Goal: Task Accomplishment & Management: Manage account settings

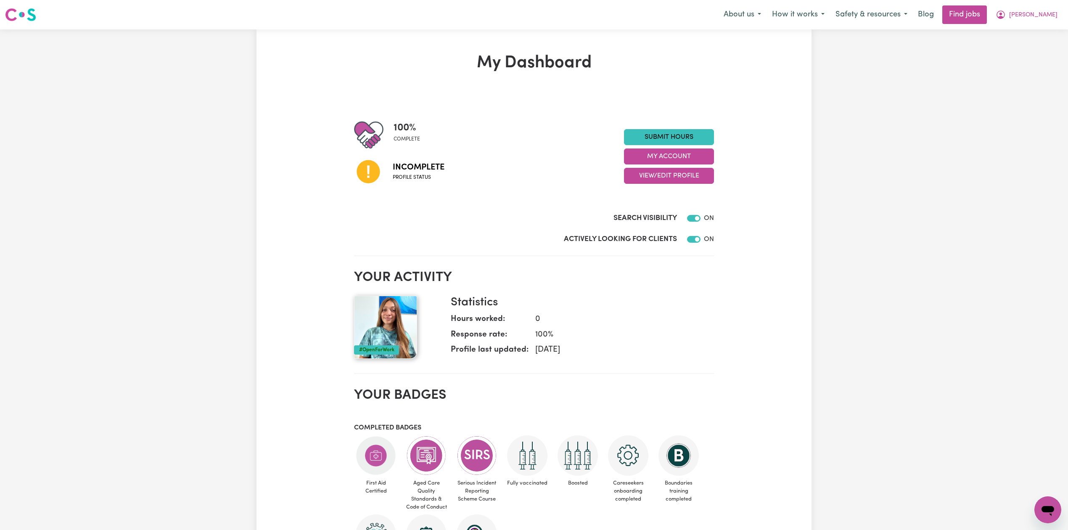
click at [899, 326] on div "My Dashboard 100 % complete Incomplete Profile status Submit Hours My Account V…" at bounding box center [534, 412] width 1068 height 767
click at [650, 170] on button "View/Edit Profile" at bounding box center [669, 176] width 90 height 16
click at [652, 205] on link "View Profile" at bounding box center [664, 197] width 79 height 17
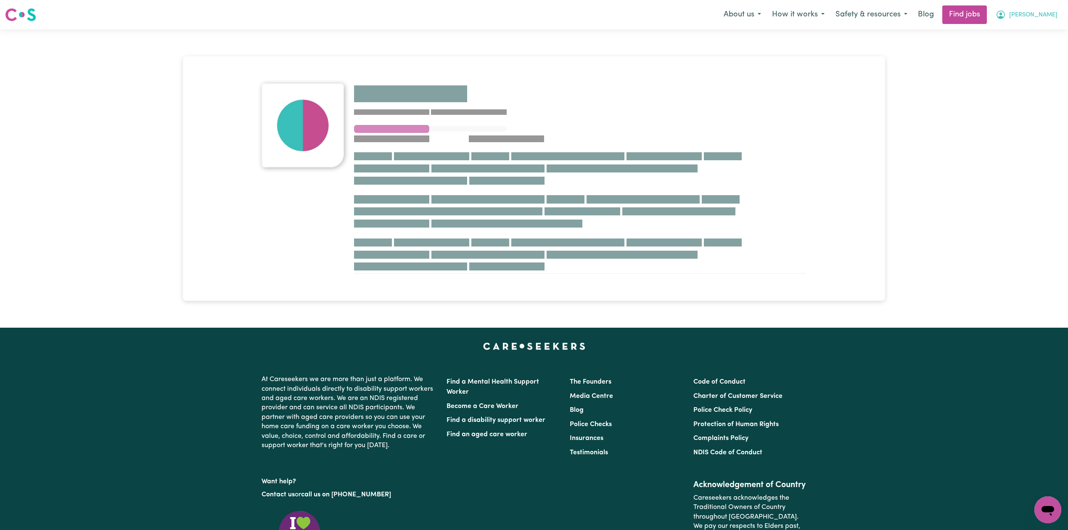
click at [1053, 15] on span "[PERSON_NAME]" at bounding box center [1033, 15] width 48 height 9
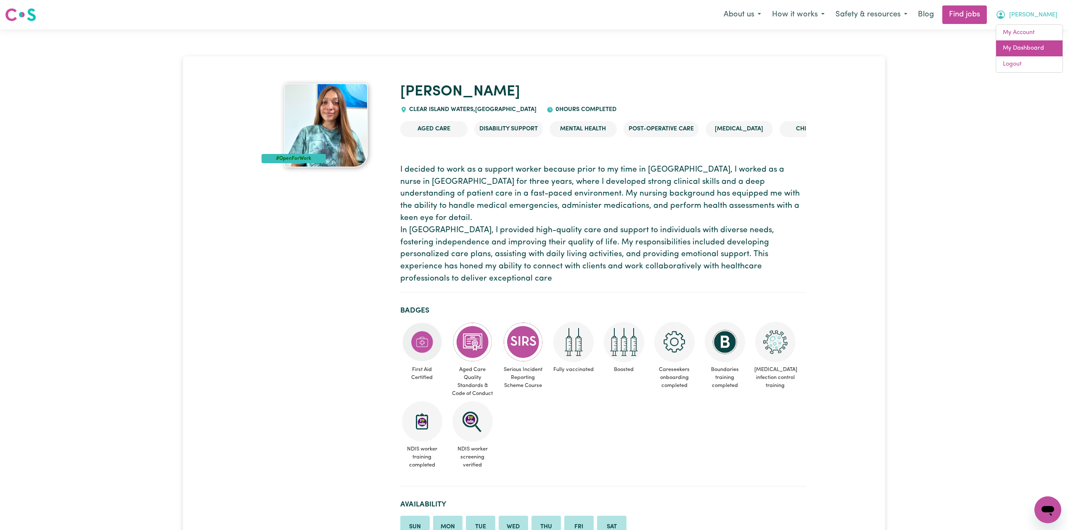
click at [1030, 43] on link "My Dashboard" at bounding box center [1029, 48] width 66 height 16
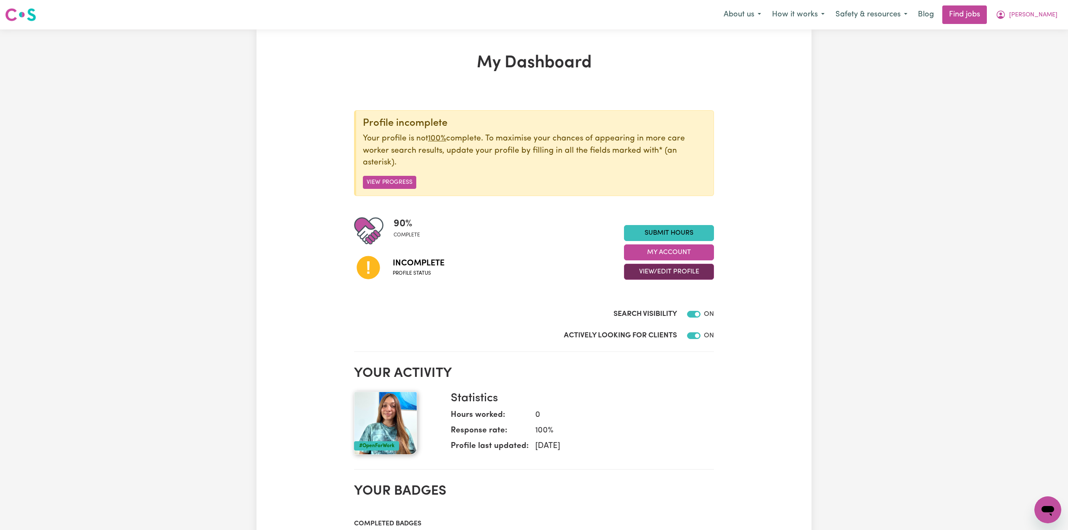
click at [633, 270] on button "View/Edit Profile" at bounding box center [669, 272] width 90 height 16
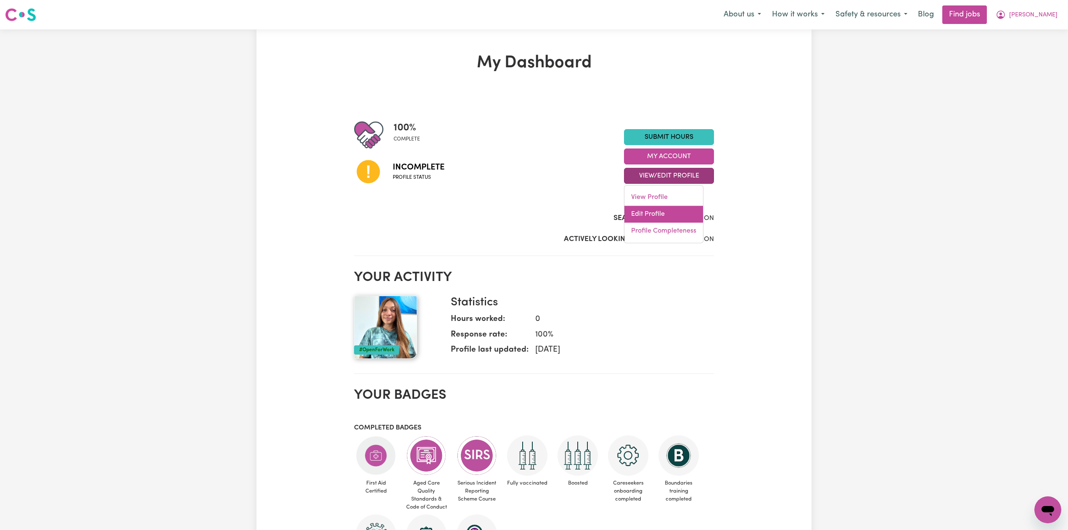
click at [647, 216] on link "Edit Profile" at bounding box center [664, 214] width 79 height 17
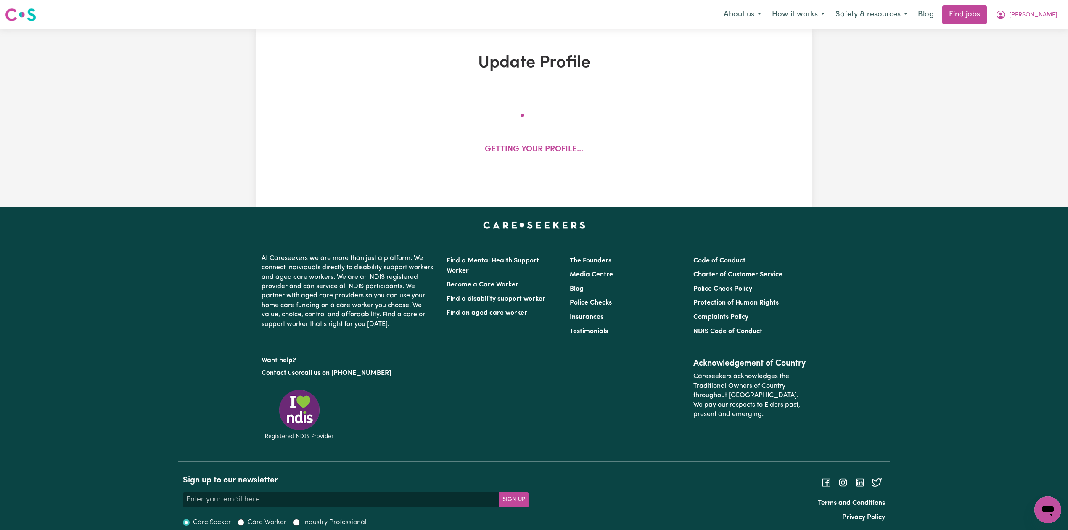
select select "female"
select select "Temporary Work Visa"
select select "Studying a healthcare related degree or qualification"
select select "55"
select select "85"
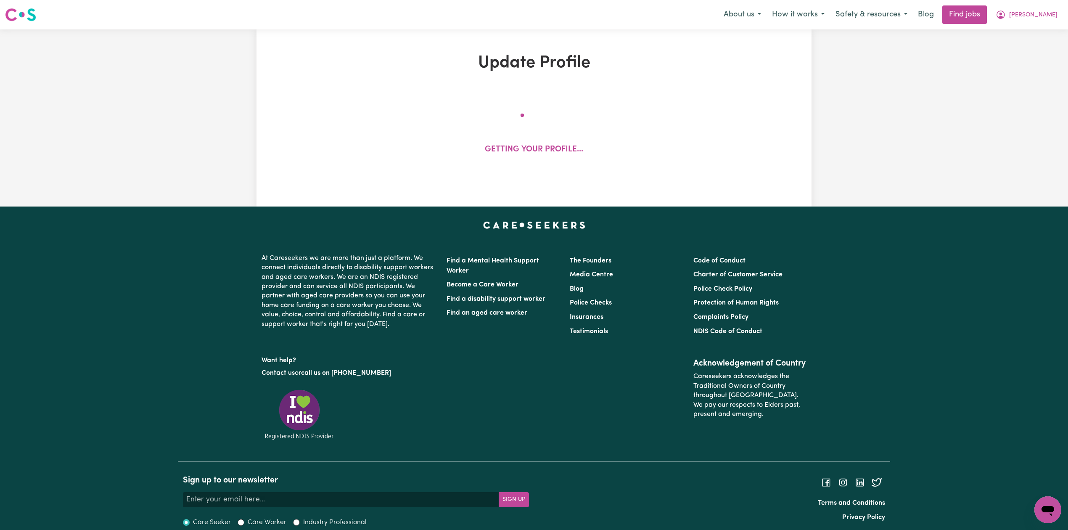
select select "95"
select select "130"
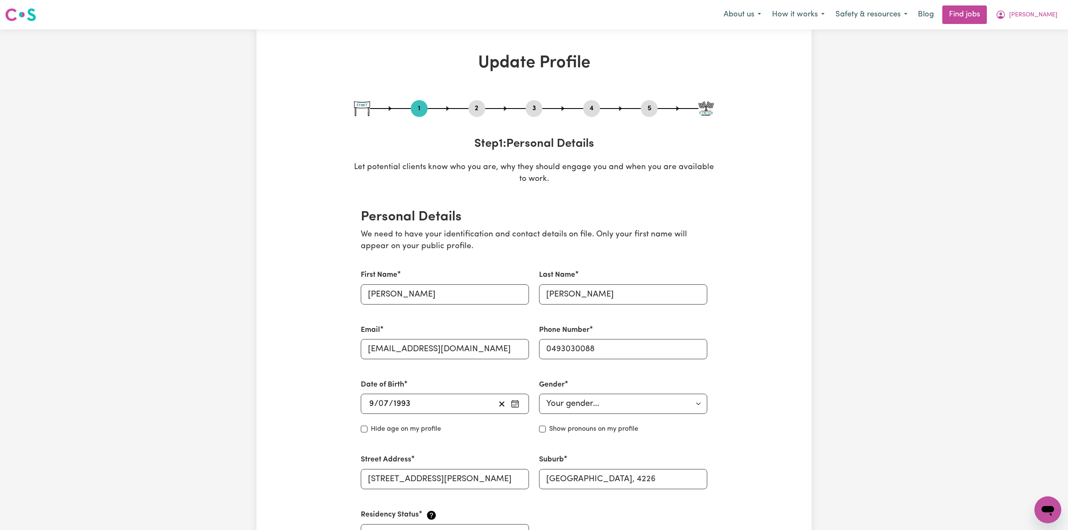
click at [534, 109] on button "3" at bounding box center [534, 108] width 17 height 11
select select "2020"
select select "2022"
select select "2021"
select select "2022"
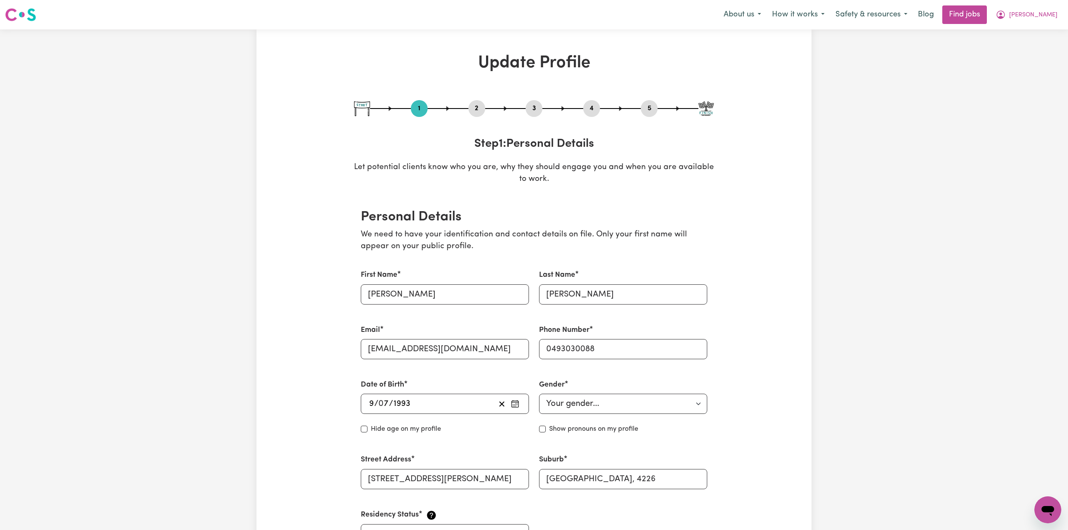
select select "2022"
select select "2024"
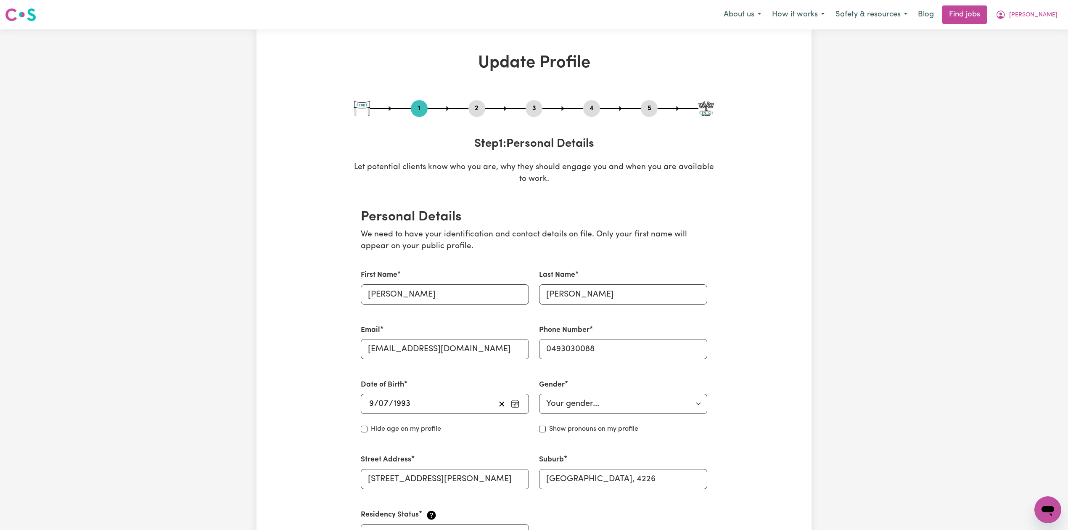
select select "Certificate III (Individual Support)"
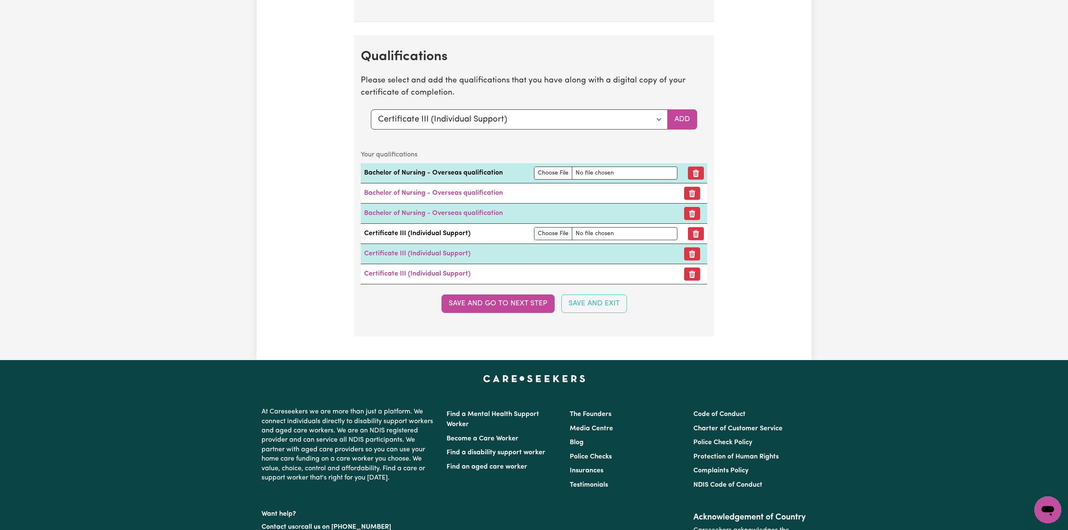
scroll to position [2512, 0]
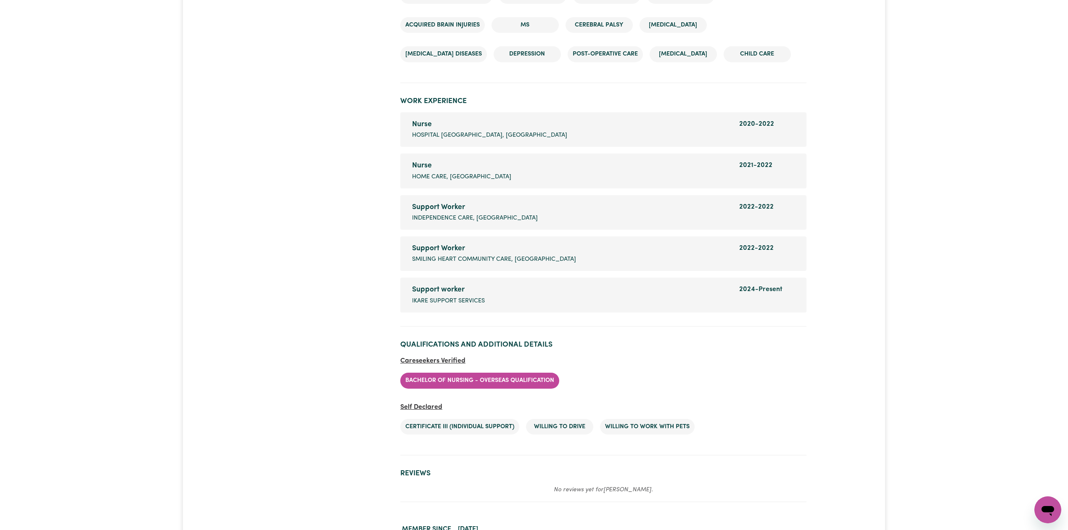
scroll to position [1346, 0]
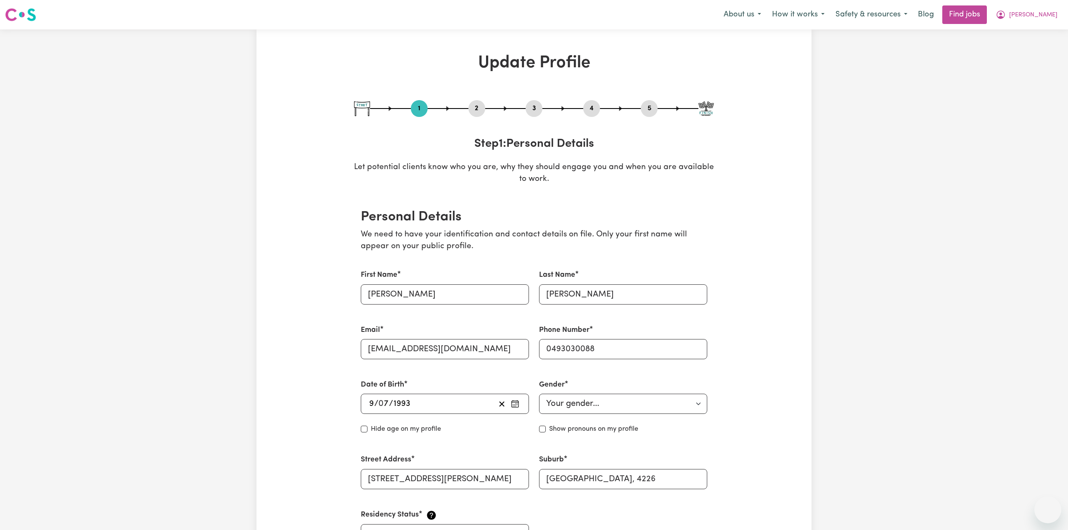
select select "[DEMOGRAPHIC_DATA]"
select select "[DEMOGRAPHIC_DATA] Work Visa"
select select "Studying a healthcare related degree or qualification"
select select "55"
select select "85"
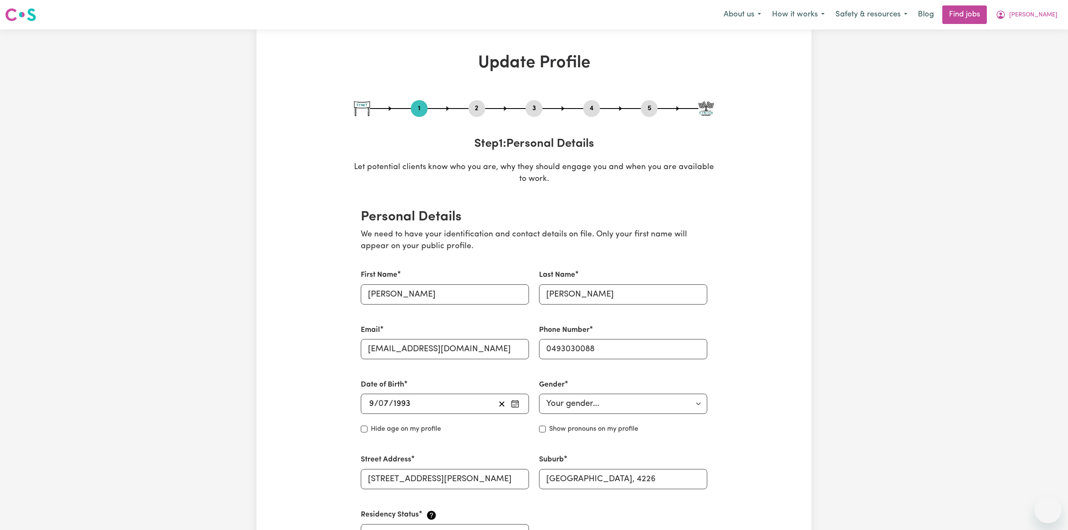
select select "95"
select select "130"
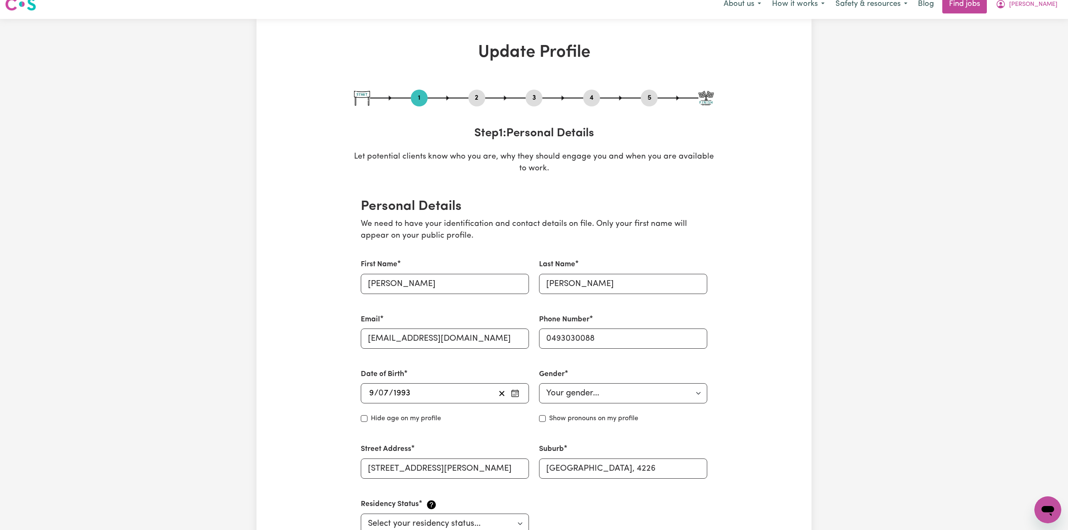
click at [537, 101] on button "3" at bounding box center [534, 98] width 17 height 11
select select "2020"
select select "2022"
select select "2021"
select select "2022"
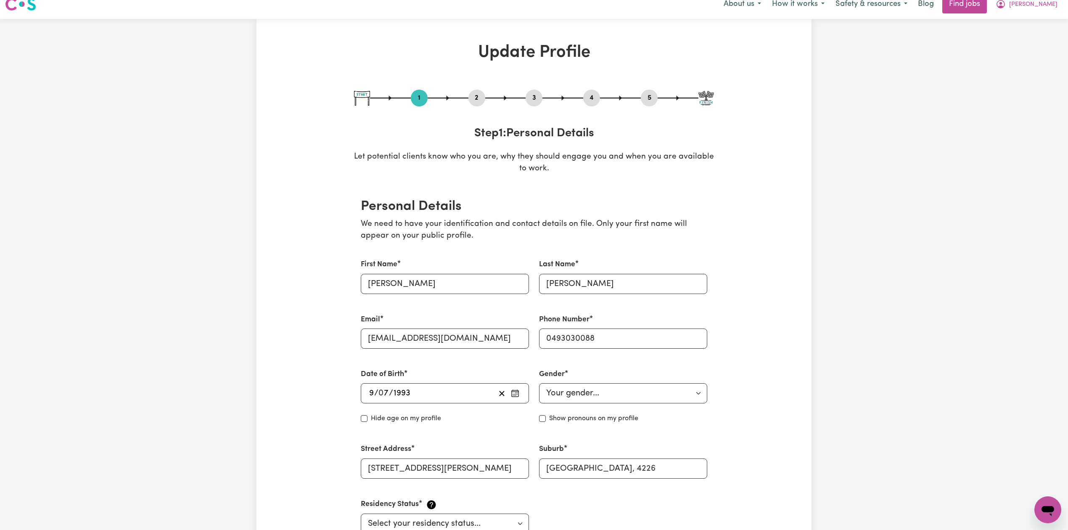
select select "2022"
select select "2024"
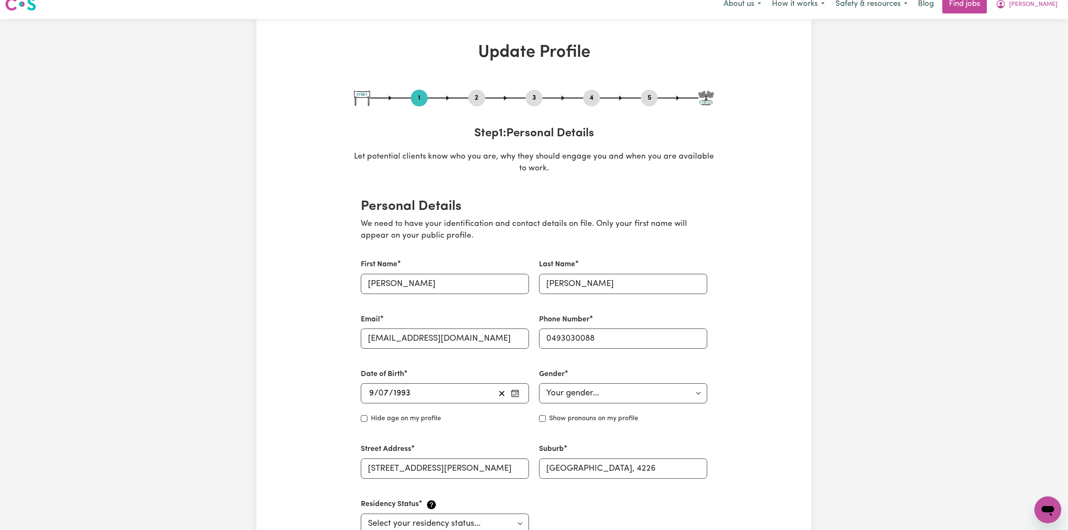
select select "Certificate III (Individual Support)"
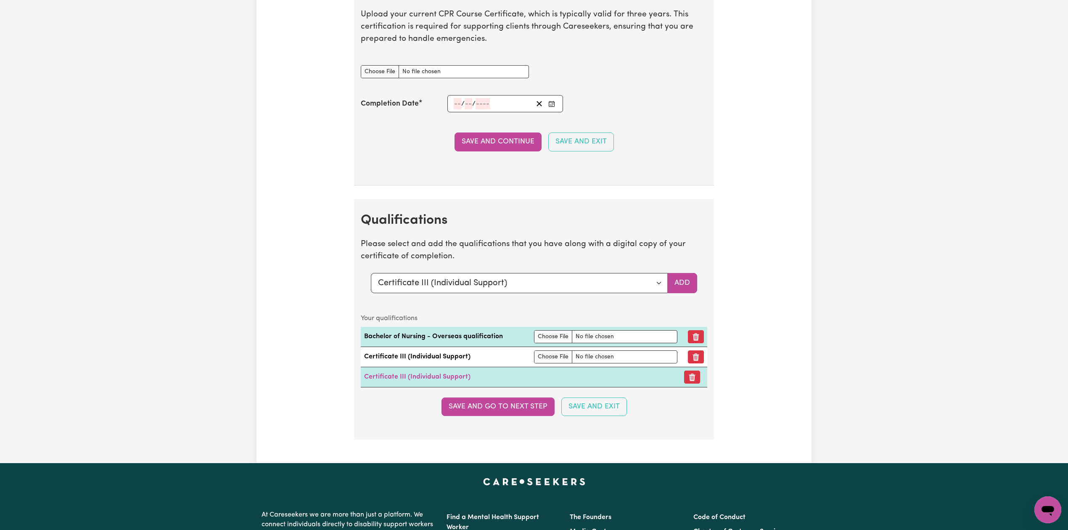
scroll to position [2488, 0]
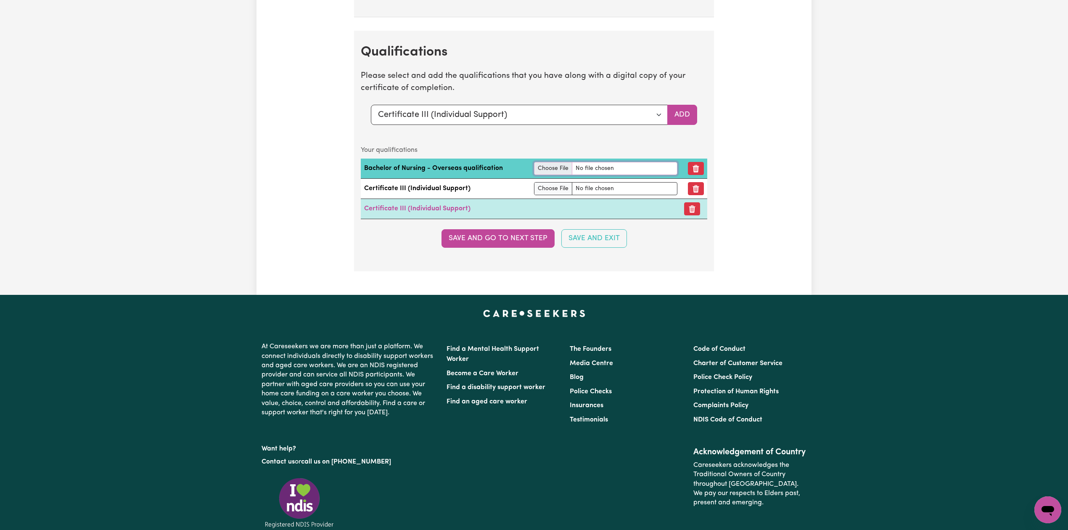
click at [546, 175] on input "file" at bounding box center [605, 168] width 143 height 13
type input "C:\fakepath\Javiera Ignacia Bustamante Villalobos Certification of Nurning - Ch…"
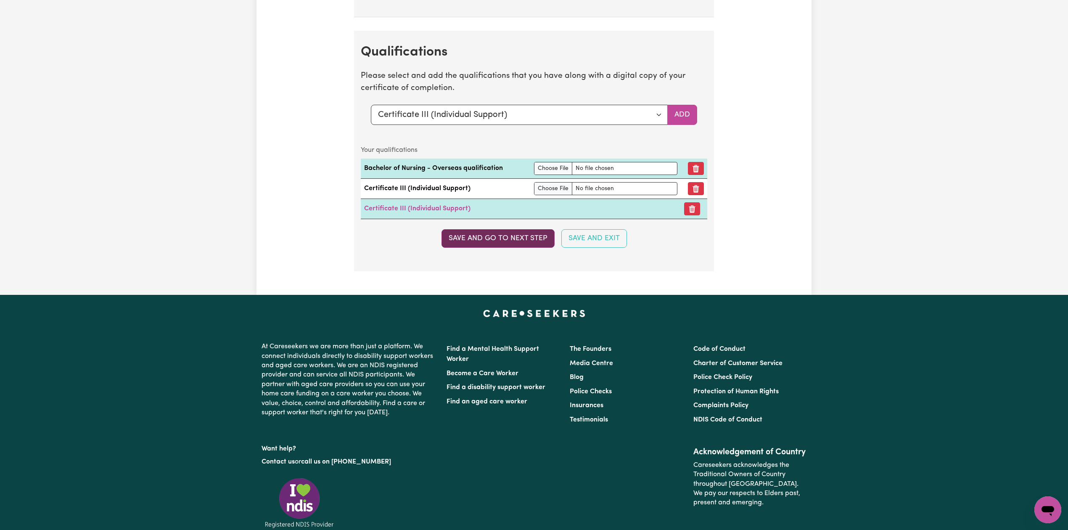
click at [511, 248] on button "Save and go to next step" at bounding box center [498, 238] width 113 height 19
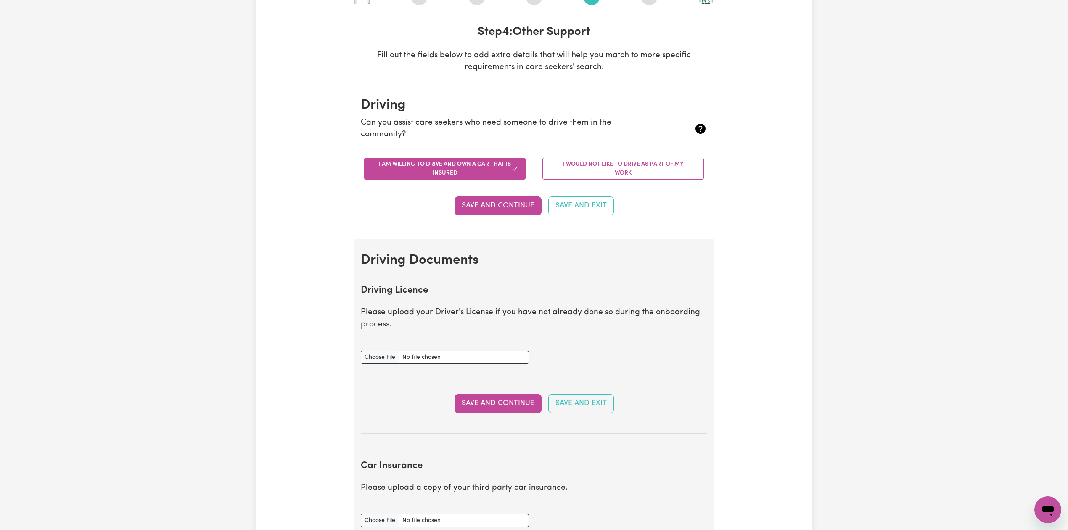
scroll to position [0, 0]
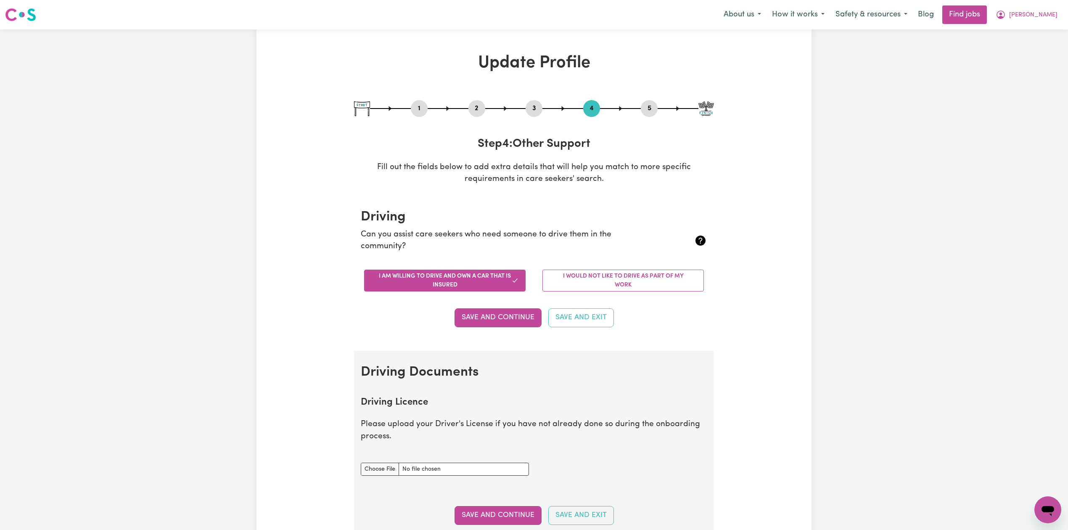
click at [473, 107] on button "2" at bounding box center [477, 108] width 17 height 11
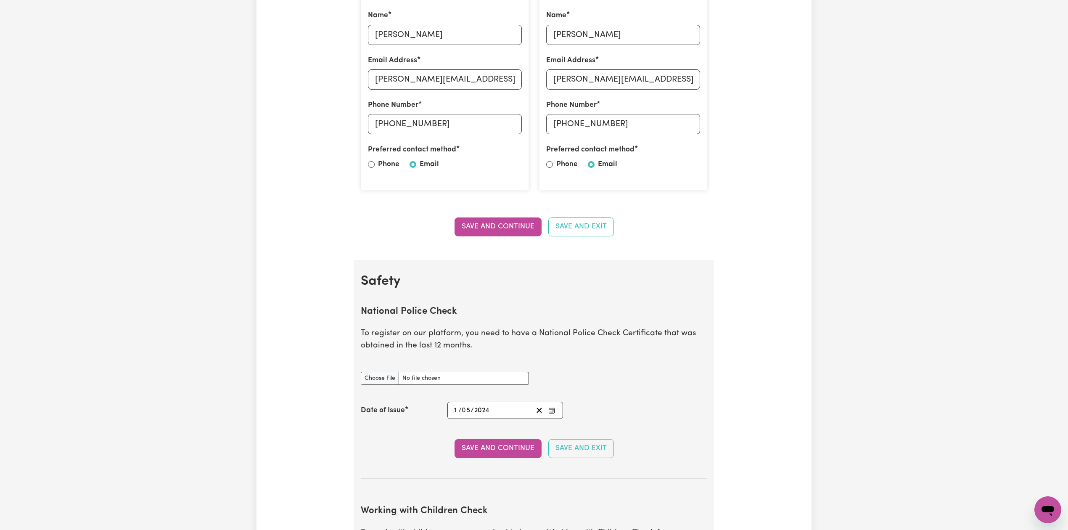
scroll to position [336, 0]
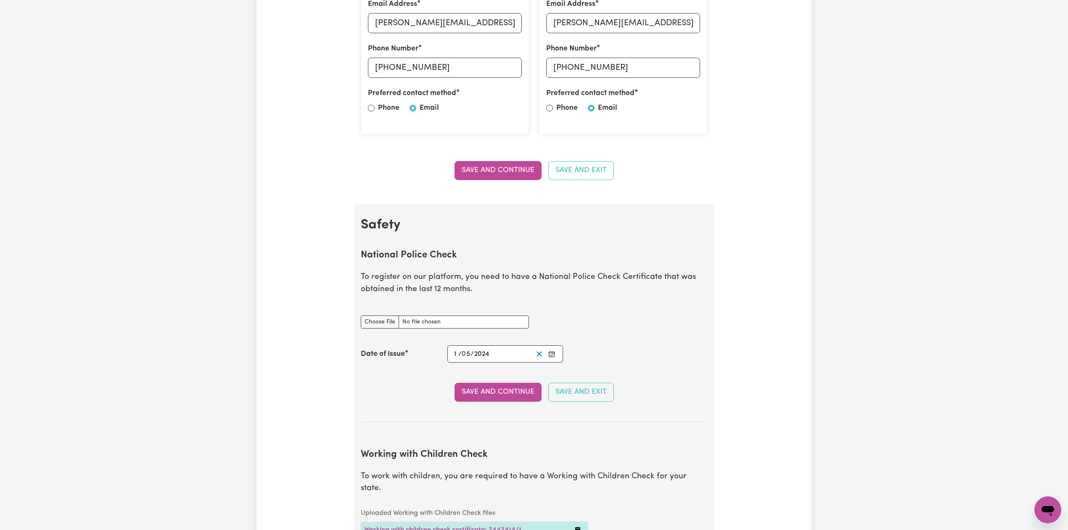
click at [534, 352] on button "Clear date" at bounding box center [539, 353] width 13 height 11
click at [371, 329] on input "National Police Check document" at bounding box center [445, 321] width 168 height 13
type input "C:\fakepath\Javiera Ignacia Bustamante Villalobos PC 22012025.pdf"
click at [554, 353] on icon "Enter the Date of Issue of your National Police Check" at bounding box center [551, 354] width 7 height 7
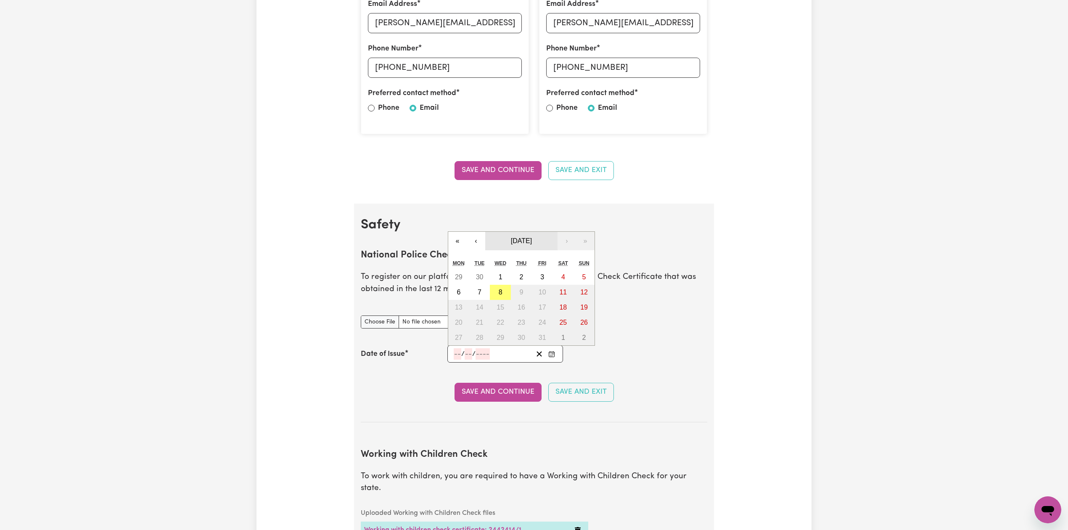
click at [520, 243] on span "October 2025" at bounding box center [521, 240] width 21 height 7
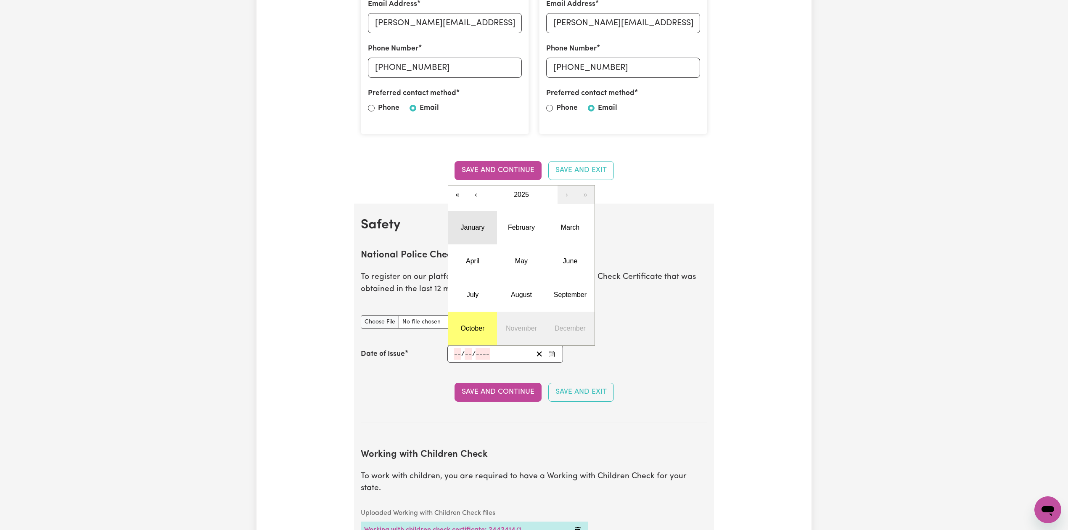
click at [474, 228] on abbr "January" at bounding box center [473, 227] width 24 height 7
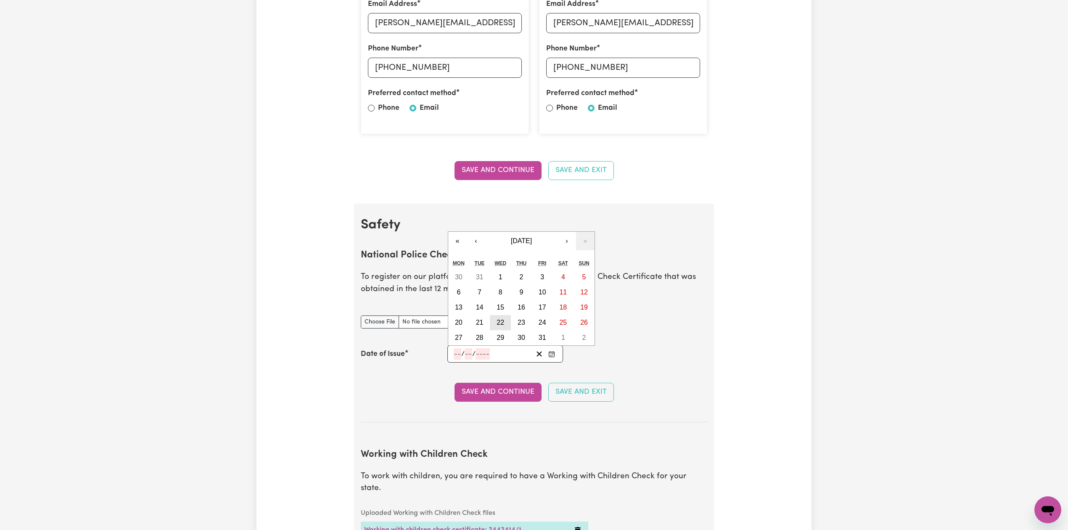
drag, startPoint x: 501, startPoint y: 325, endPoint x: 485, endPoint y: 340, distance: 22.4
click at [505, 325] on button "22" at bounding box center [500, 322] width 21 height 15
type input "2025-01-22"
type input "22"
type input "1"
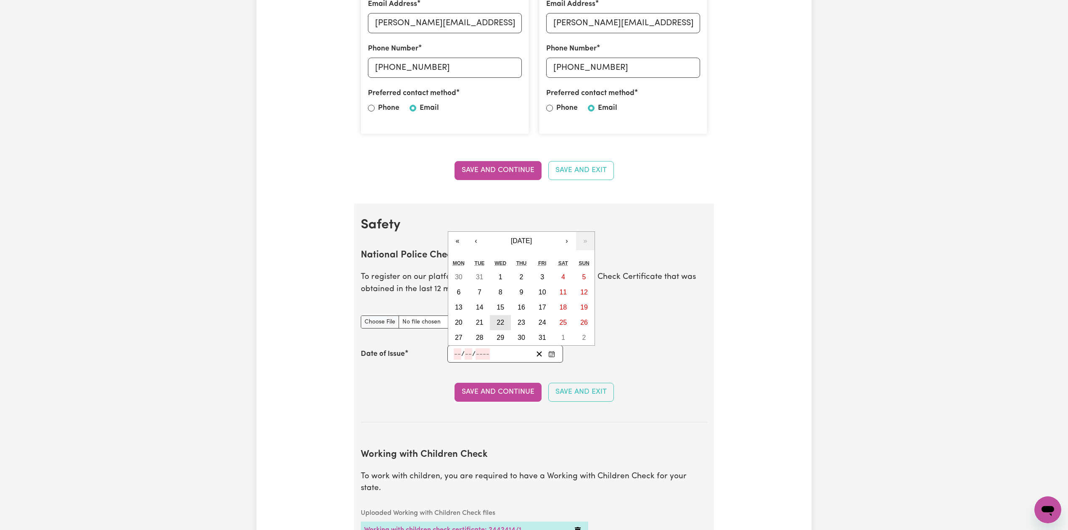
type input "2025"
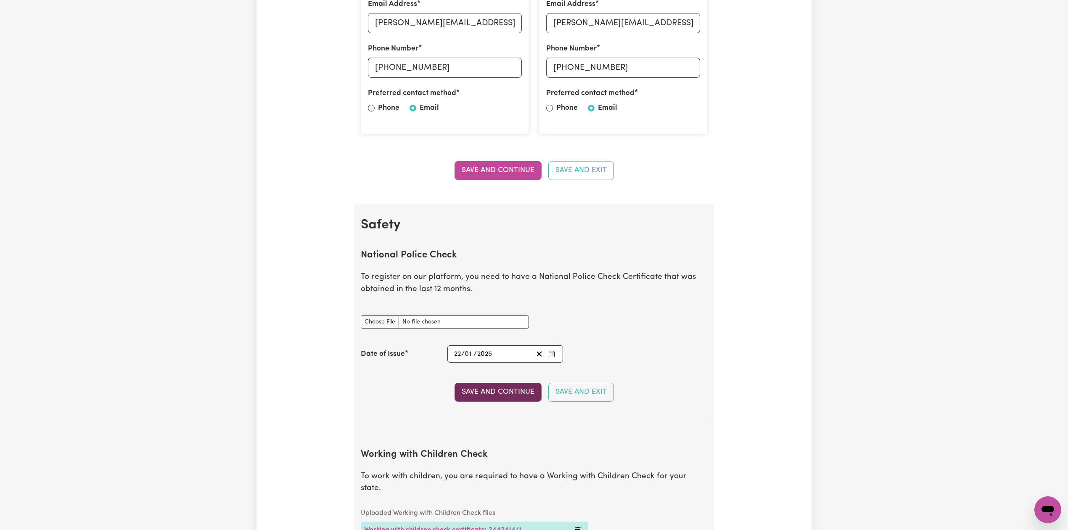
click at [469, 401] on button "Save and Continue" at bounding box center [498, 392] width 87 height 19
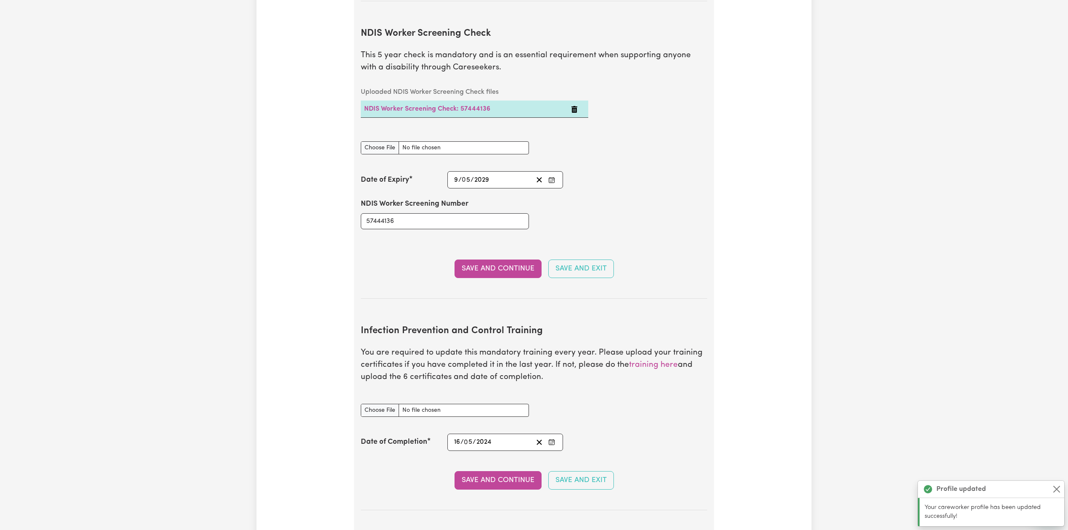
scroll to position [1327, 0]
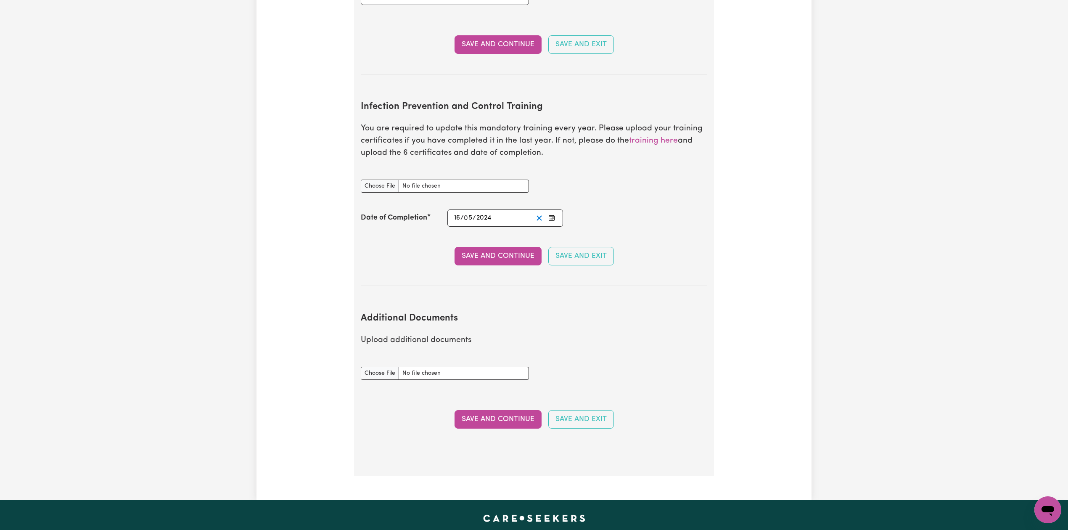
click at [541, 216] on line "Clear date" at bounding box center [539, 218] width 5 height 5
click at [550, 215] on icon "Enter the Date of Completion of your Infection Prevention and Control Training" at bounding box center [551, 218] width 7 height 7
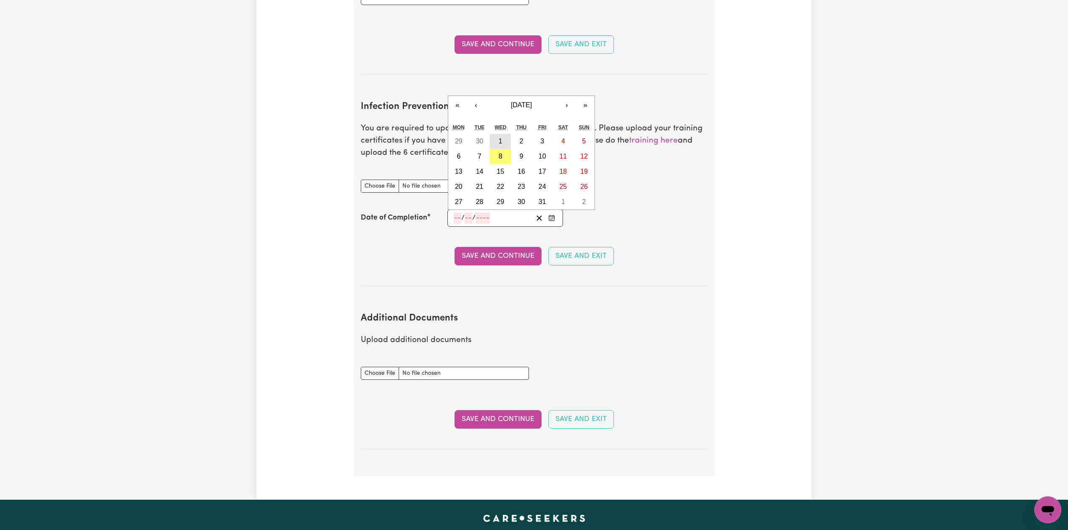
click at [497, 138] on button "1" at bounding box center [500, 141] width 21 height 15
type input "2025-10-01"
type input "1"
type input "10"
type input "2025"
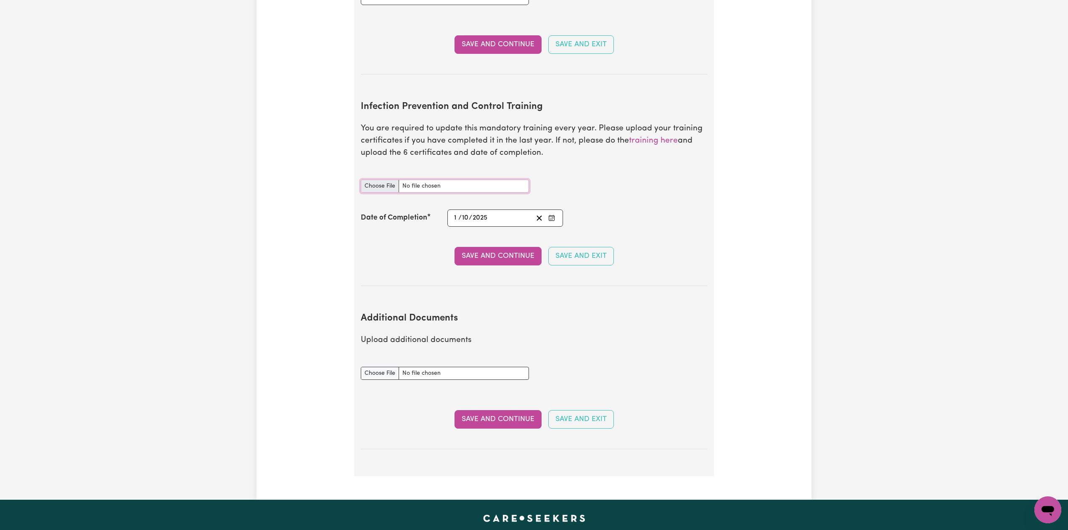
click at [393, 180] on input "Infection Prevention and Control Training document" at bounding box center [445, 186] width 168 height 13
type input "C:\fakepath\Javiera Ignacia Bustamante Villalobos Infection Prevention and Cont…"
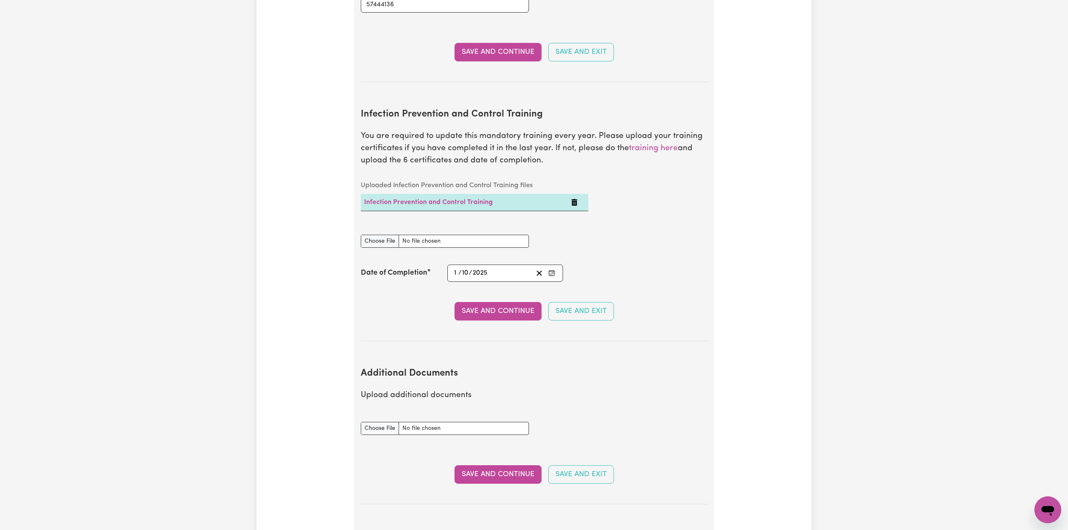
scroll to position [0, 0]
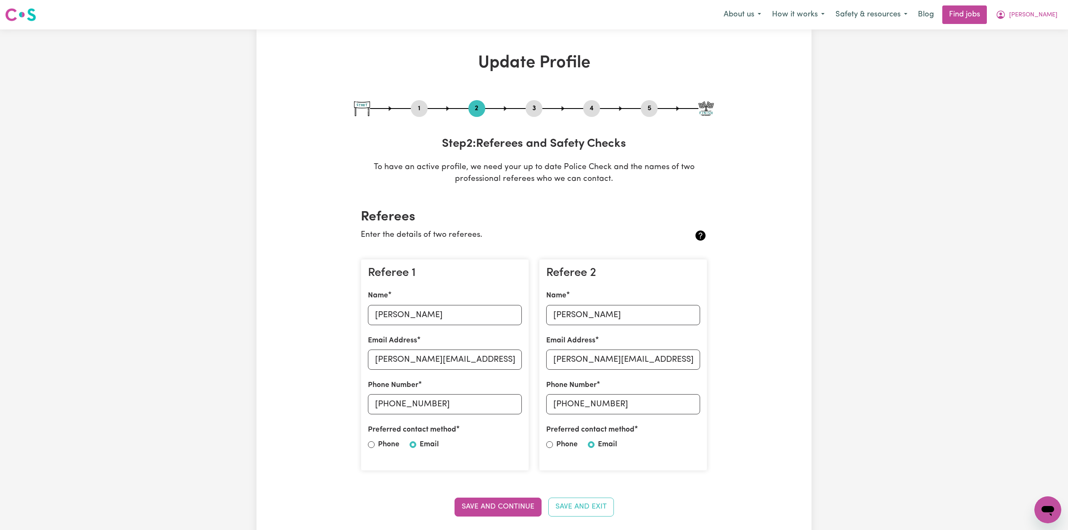
click at [591, 112] on button "4" at bounding box center [591, 108] width 17 height 11
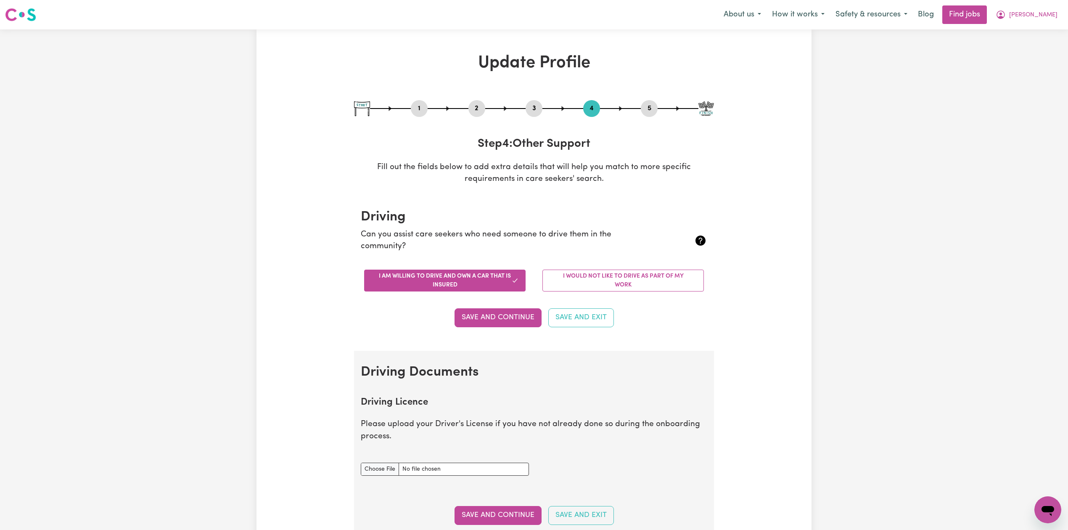
scroll to position [112, 0]
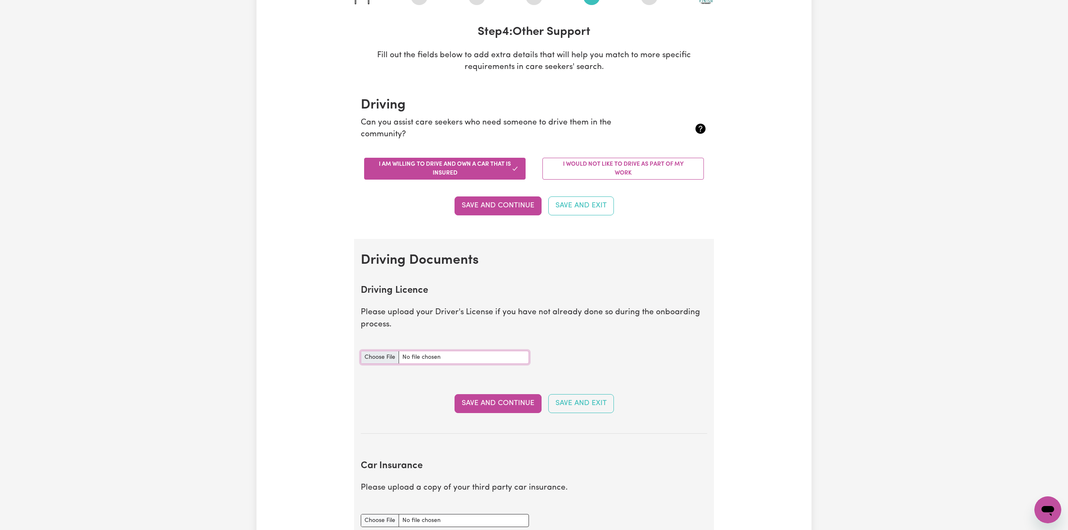
click at [394, 351] on input "Driving Licence document" at bounding box center [445, 357] width 168 height 13
type input "C:\fakepath\Javiera Ignacia Bustamante Villalobos DL (AU).pdf"
click at [466, 401] on button "Save and Continue" at bounding box center [498, 403] width 87 height 19
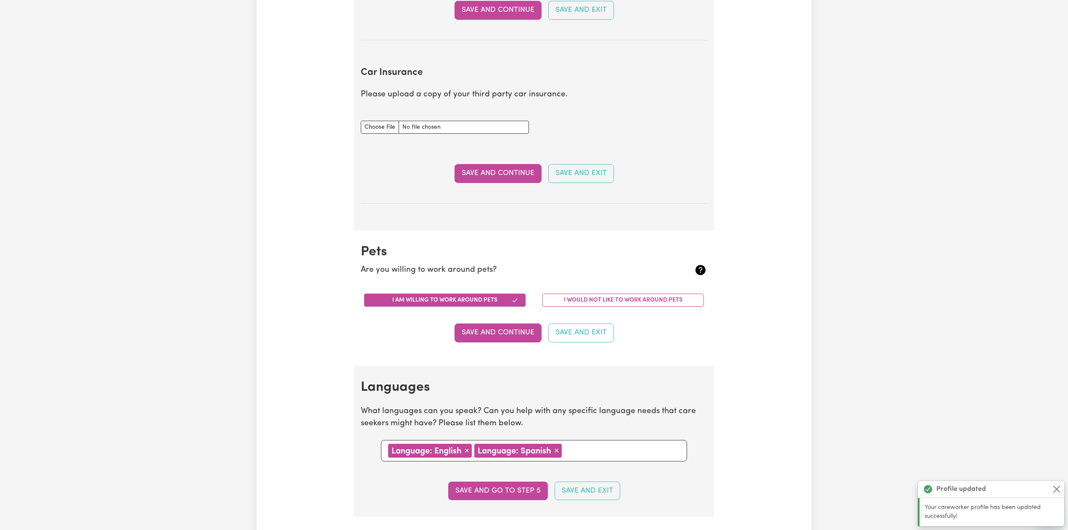
scroll to position [560, 0]
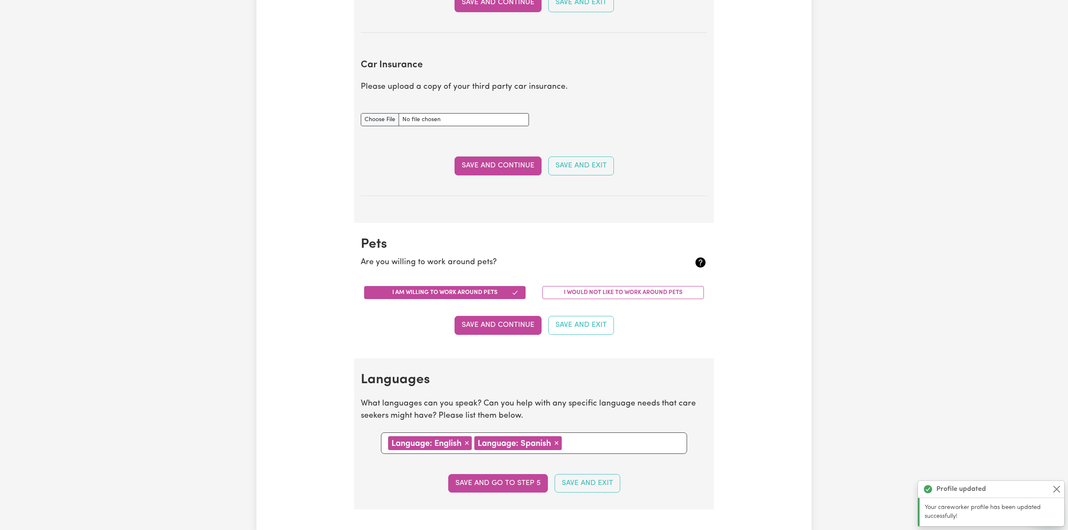
click at [382, 128] on div "Car Insurance document" at bounding box center [445, 119] width 178 height 33
click at [382, 119] on input "Car Insurance document" at bounding box center [445, 119] width 168 height 13
type input "C:\fakepath\Javiera Ignacia Bustamante Villalobos Car Registration Certificate …"
click at [516, 167] on button "Save and Continue" at bounding box center [498, 165] width 87 height 19
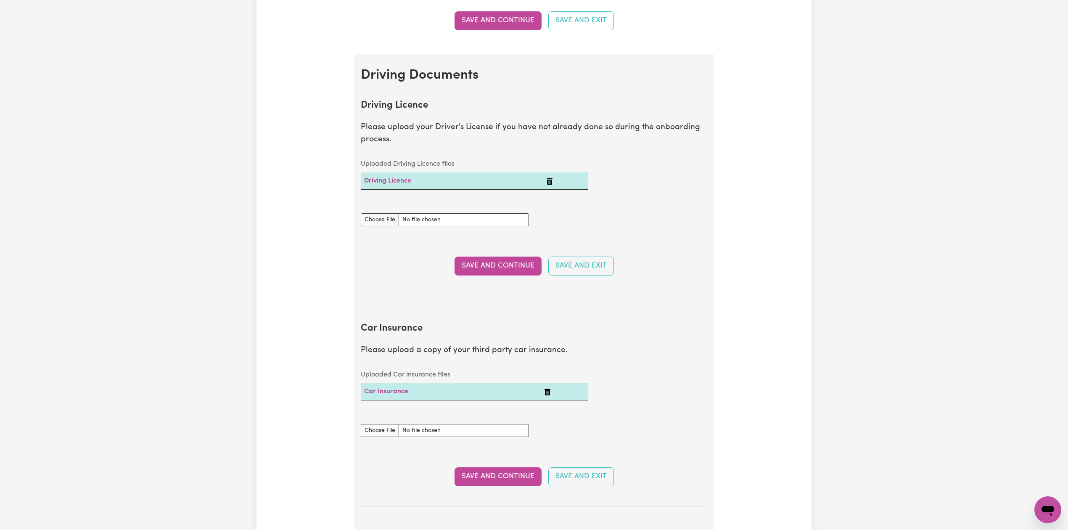
scroll to position [0, 0]
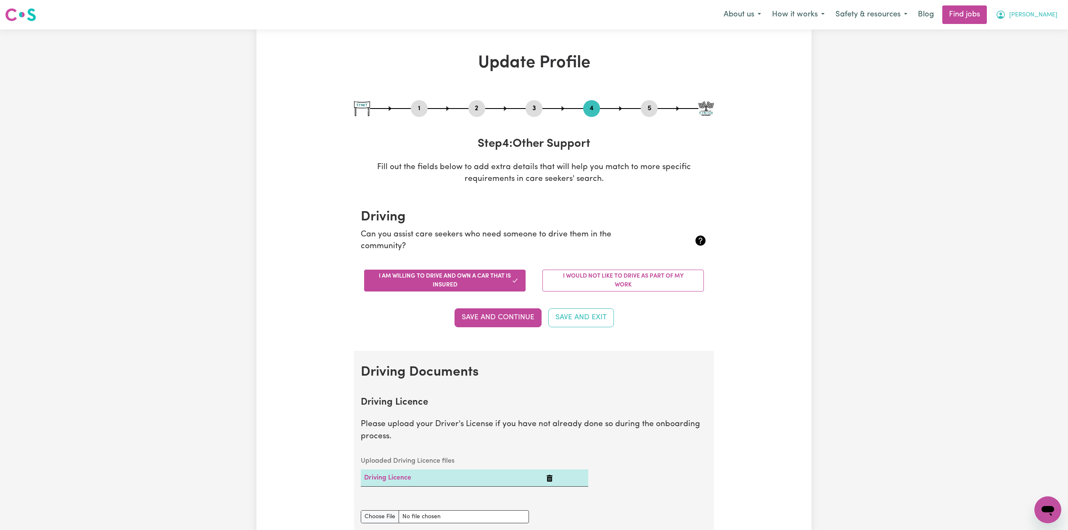
click at [1033, 17] on span "[PERSON_NAME]" at bounding box center [1033, 15] width 48 height 9
click at [1018, 69] on link "Logout" at bounding box center [1029, 64] width 66 height 16
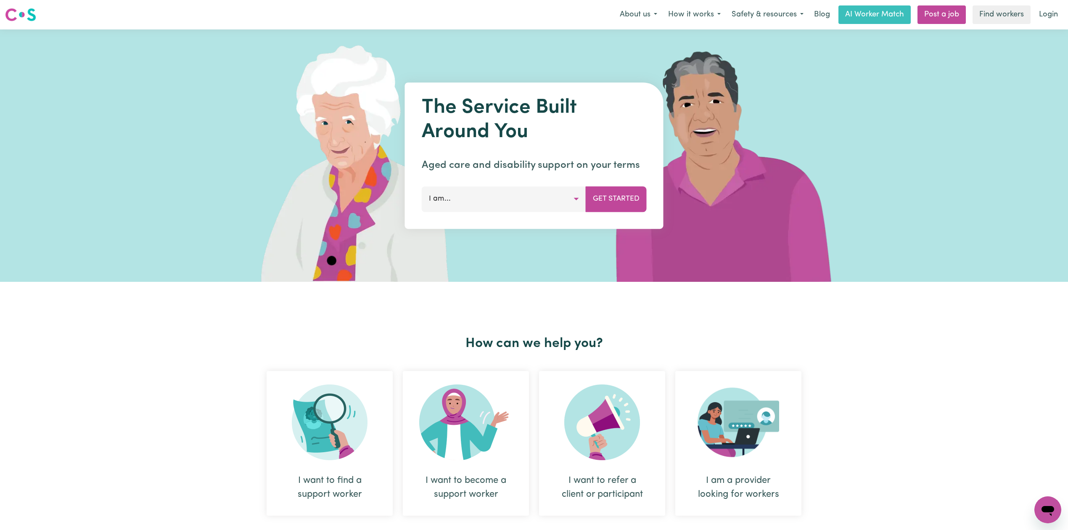
click at [1065, 10] on div "Menu About us How it works Safety & resources Blog AI Worker Match Post a job F…" at bounding box center [534, 14] width 1068 height 19
click at [1045, 16] on link "Login" at bounding box center [1048, 14] width 29 height 19
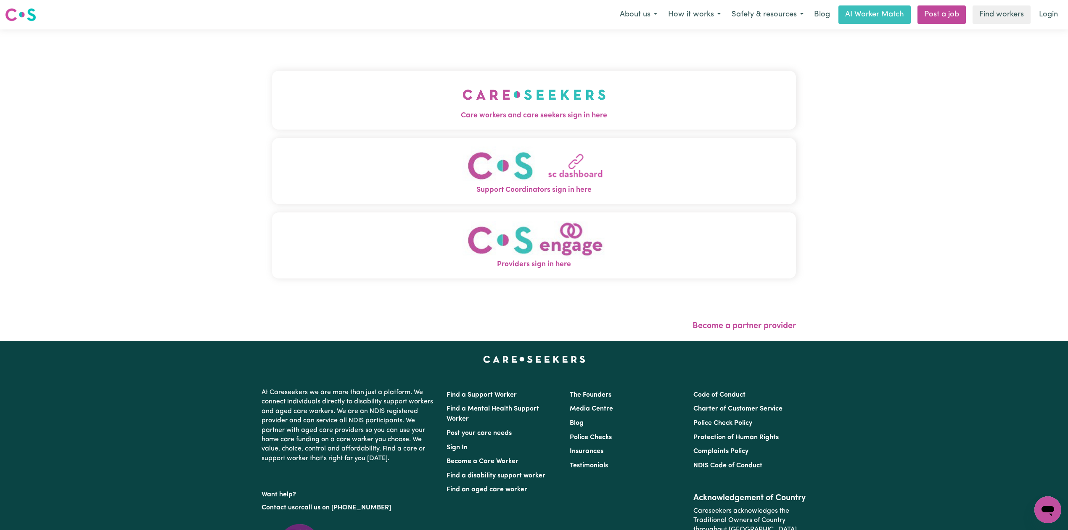
click at [283, 105] on button "Care workers and care seekers sign in here" at bounding box center [534, 100] width 524 height 59
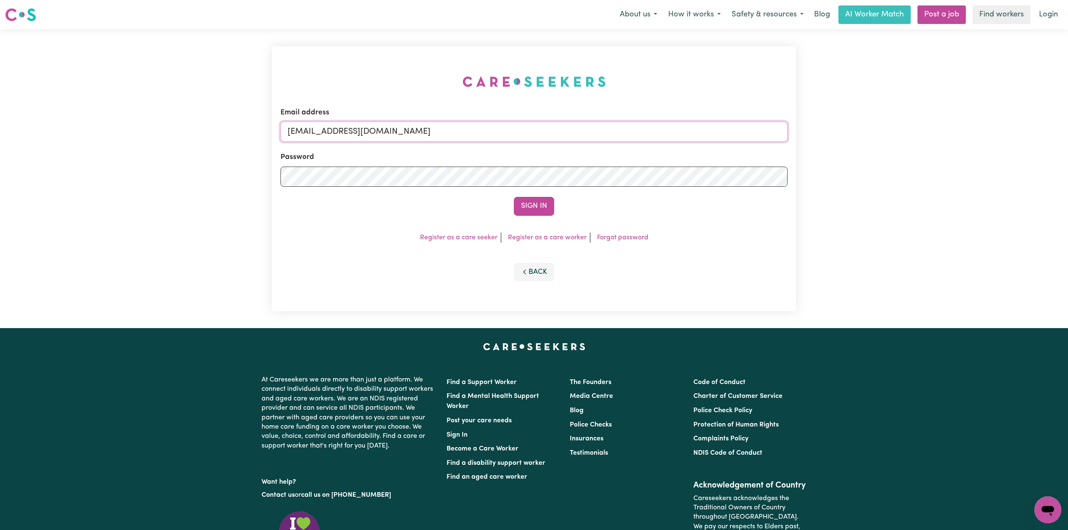
click at [380, 126] on input "onboardingcs@careseekers.com.au" at bounding box center [534, 132] width 507 height 20
click at [329, 128] on input "Superuser~jakedworkin@hotmail.com" at bounding box center [534, 132] width 507 height 20
drag, startPoint x: 332, startPoint y: 128, endPoint x: 497, endPoint y: 128, distance: 165.3
click at [497, 128] on input "Superuser~jakedworkin@hotmail.com" at bounding box center [534, 132] width 507 height 20
type input "Superuser~ajokk012@gmail.com"
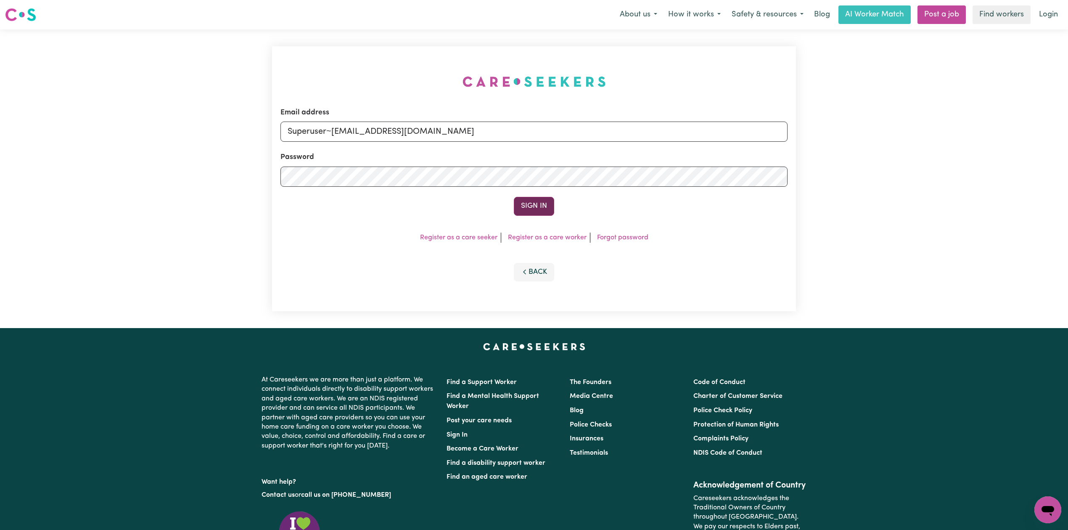
click at [542, 203] on button "Sign In" at bounding box center [534, 206] width 40 height 19
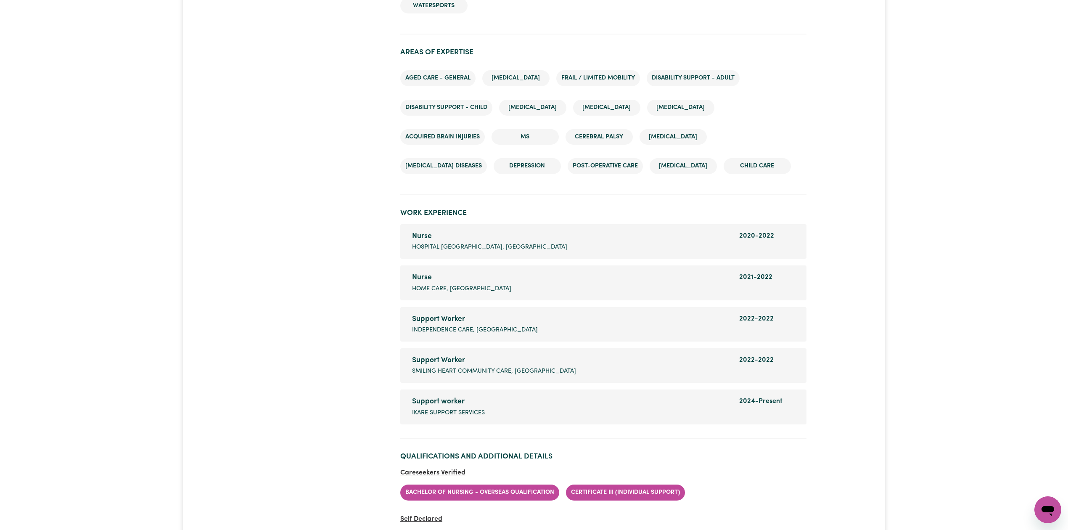
scroll to position [1346, 0]
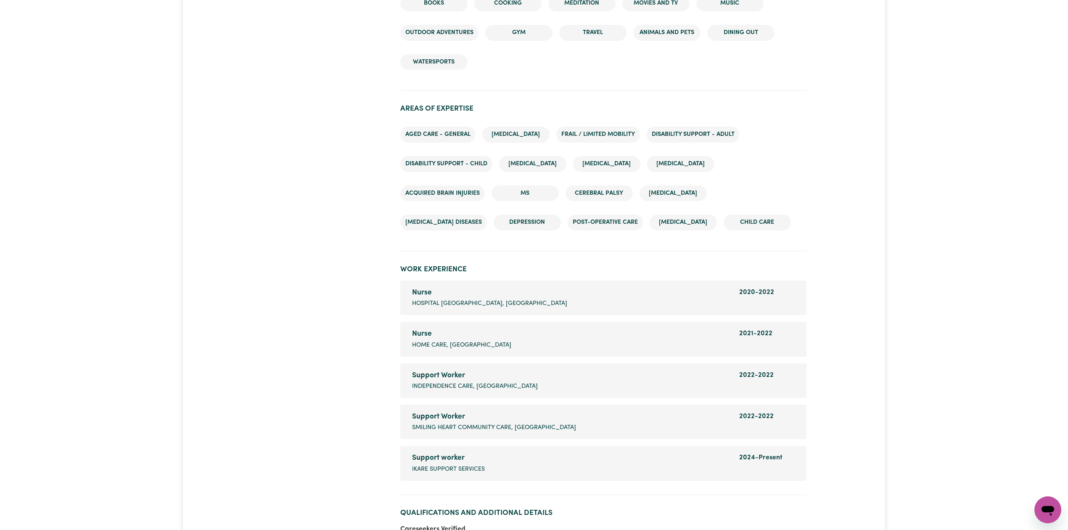
scroll to position [1402, 0]
